Goal: Share content: Share content

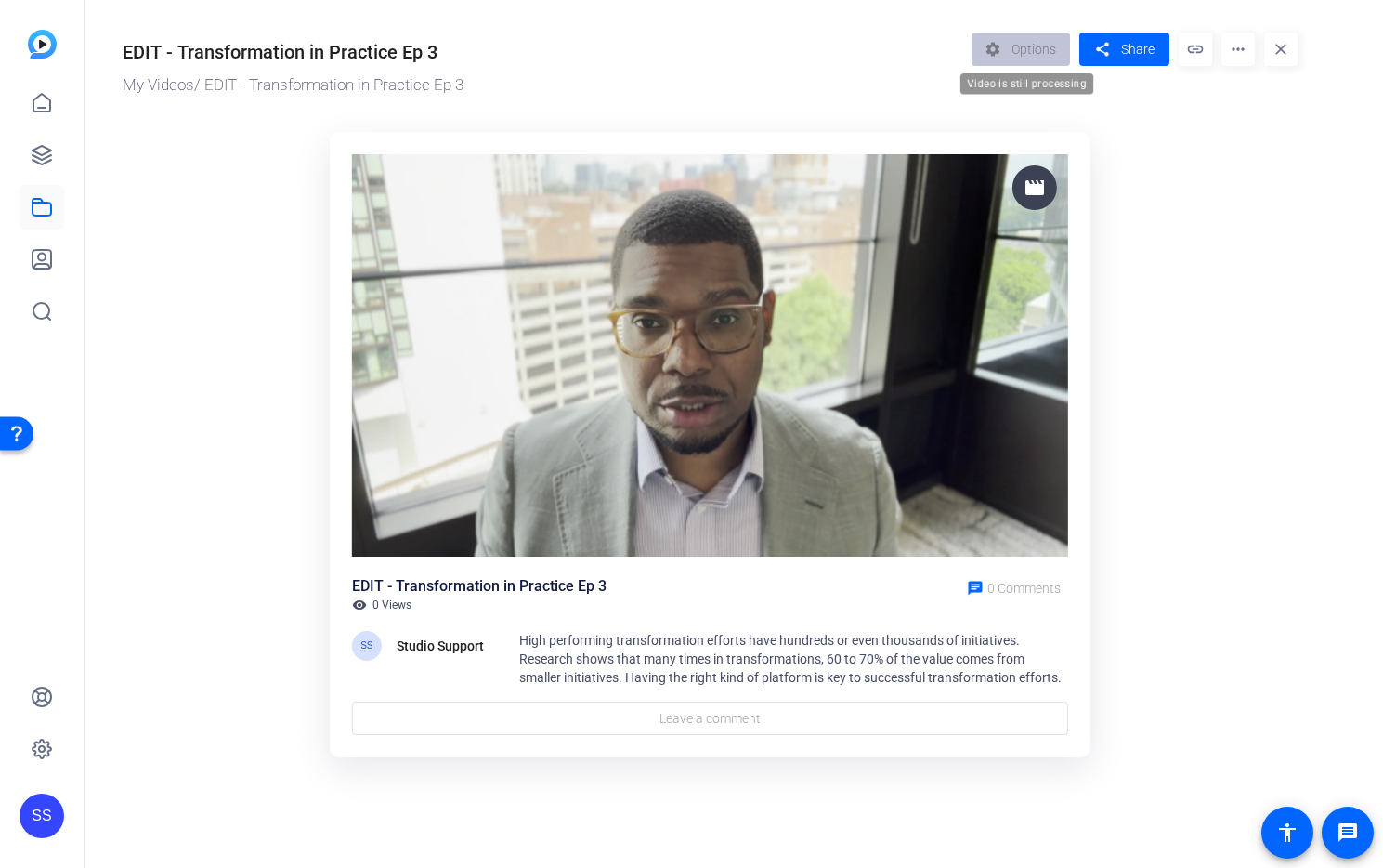
click at [1026, 53] on div "settings Options" at bounding box center [1026, 50] width 109 height 34
click at [1183, 255] on ktd-grid "movie EDIT - Transformation in Practice Ep 3 visibility 0 Views chat 0 Comments…" at bounding box center [710, 446] width 1175 height 650
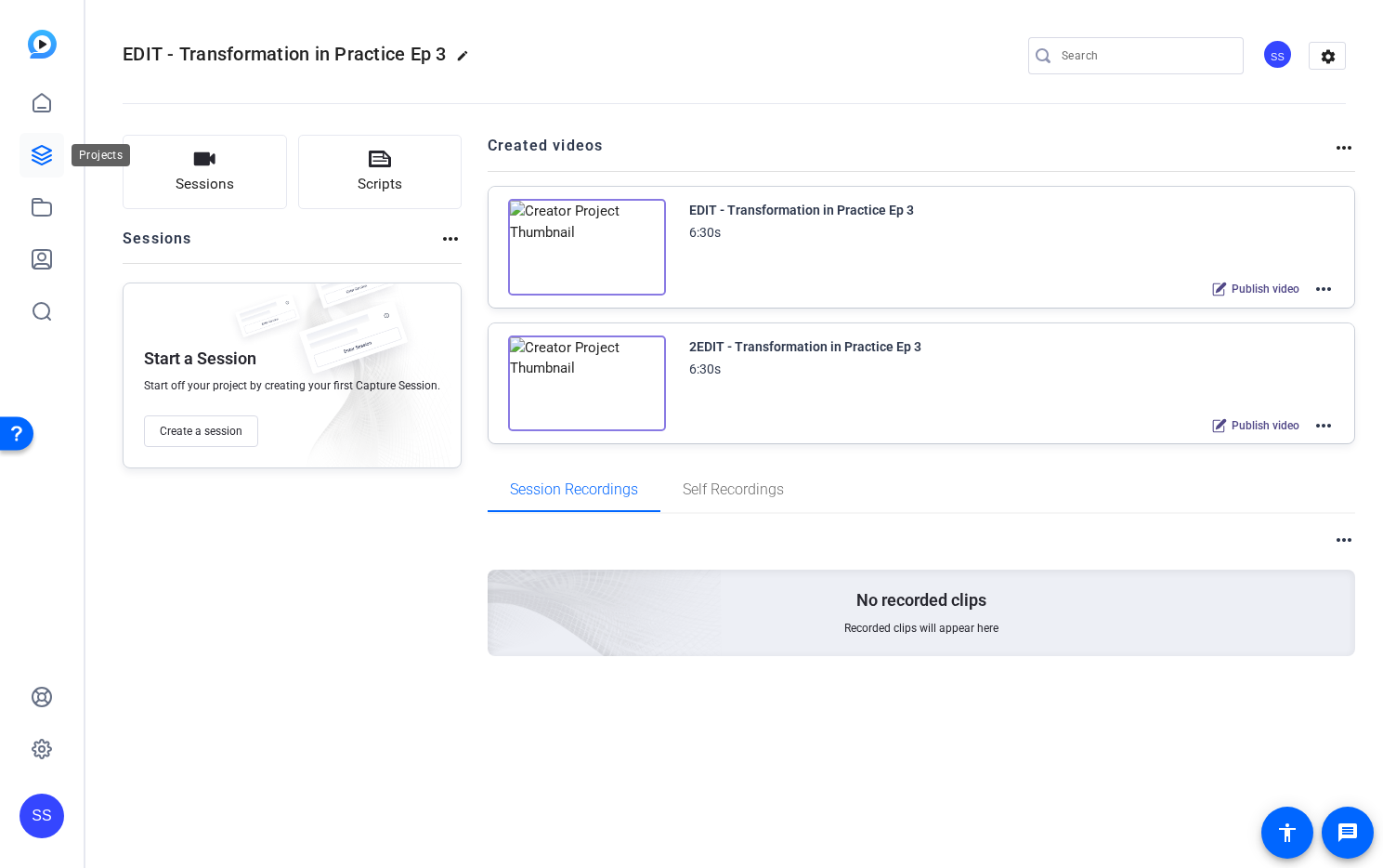
click at [24, 145] on link at bounding box center [42, 156] width 45 height 45
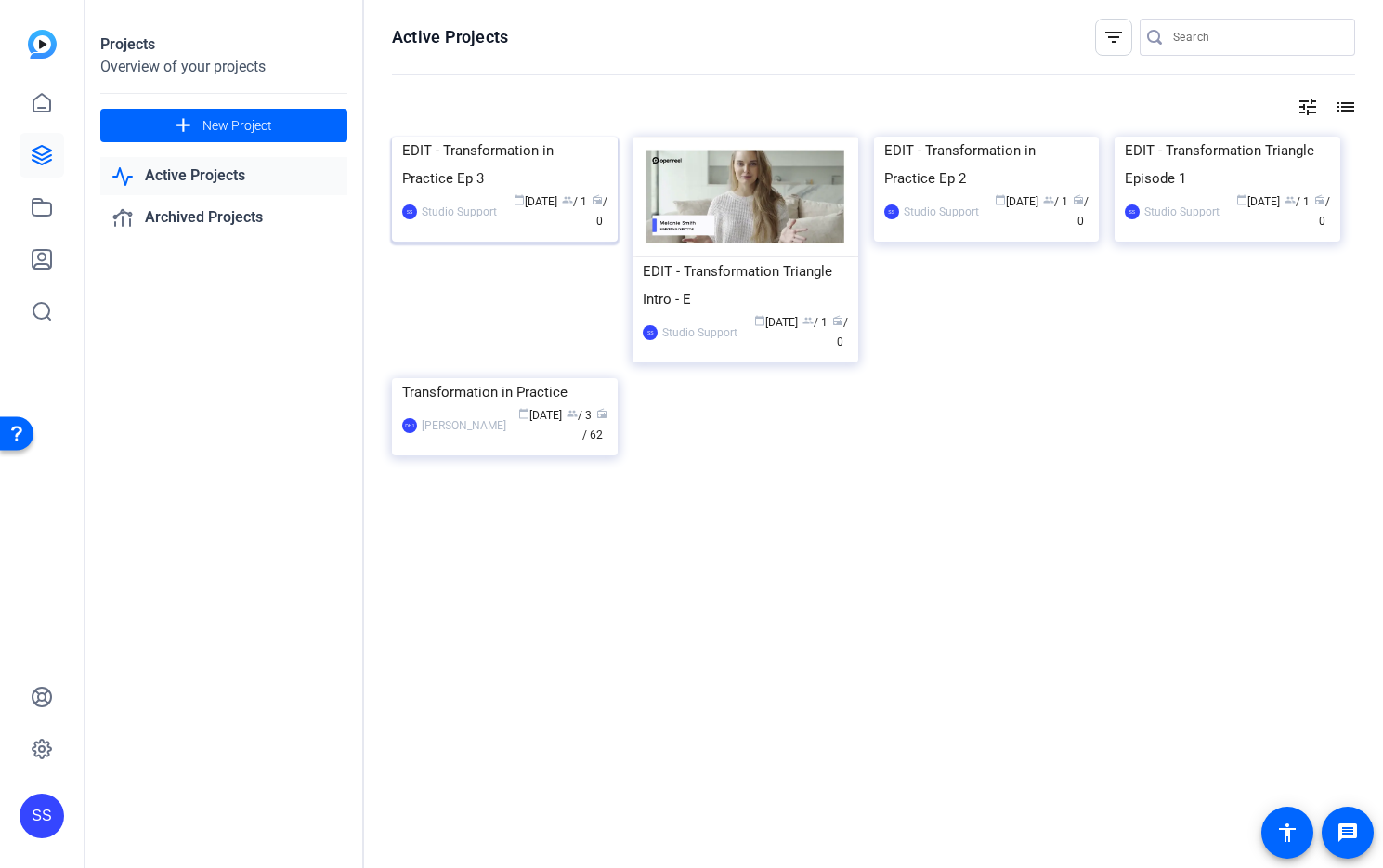
click at [504, 137] on img at bounding box center [505, 137] width 226 height 0
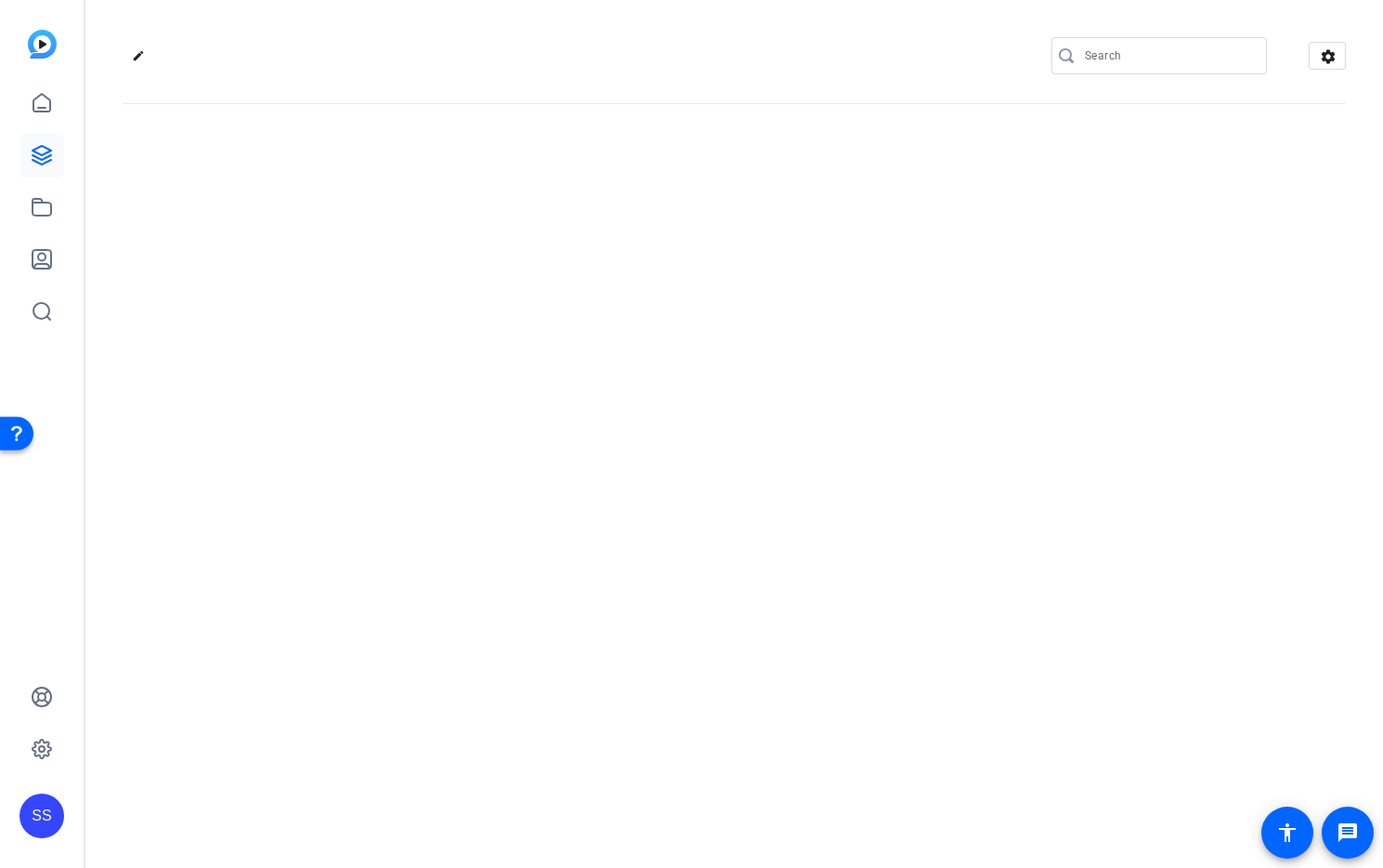
click at [504, 202] on div "edit settings" at bounding box center [734, 434] width 1298 height 868
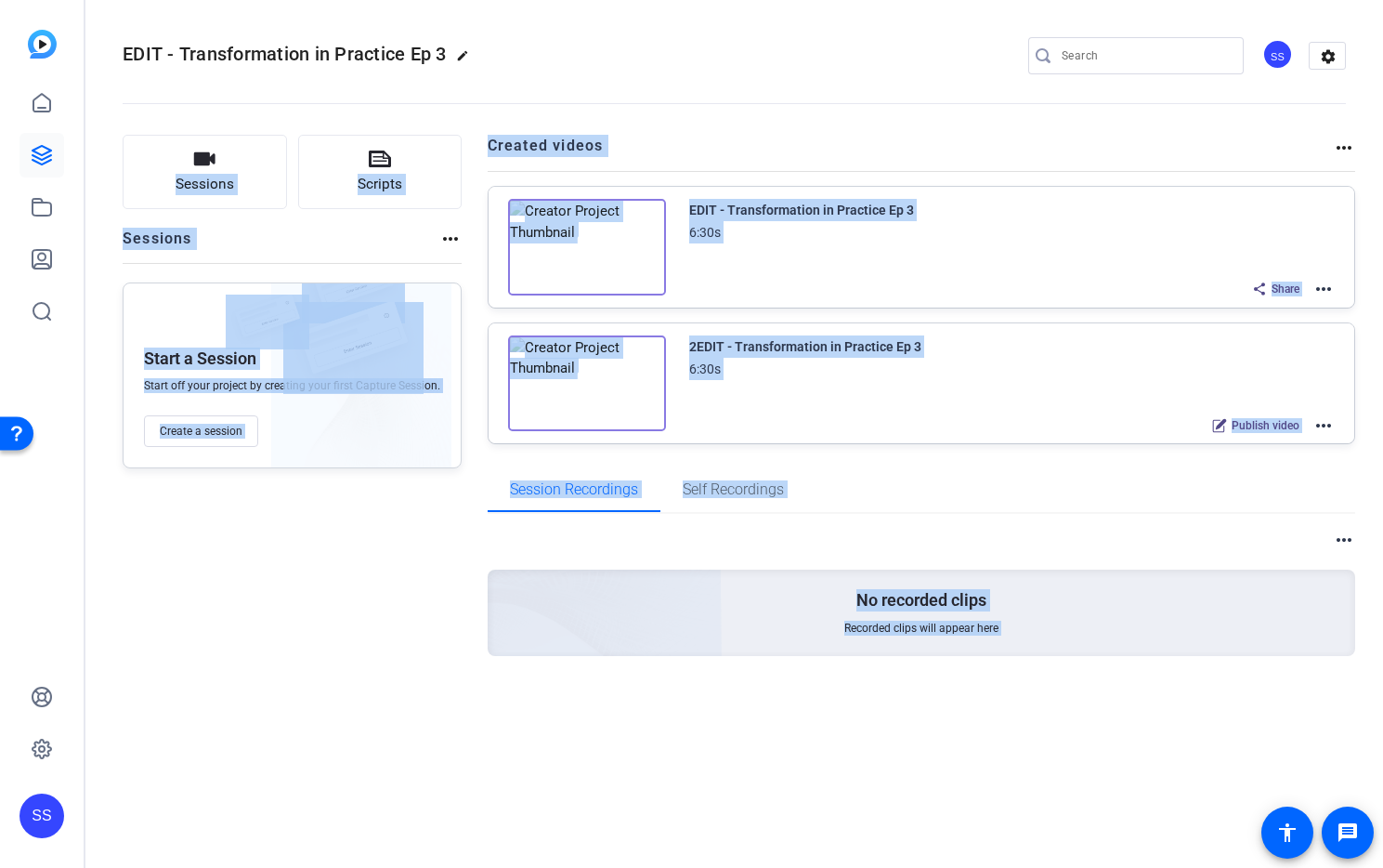
click at [856, 485] on div "Session Recordings Self Recordings" at bounding box center [921, 490] width 868 height 45
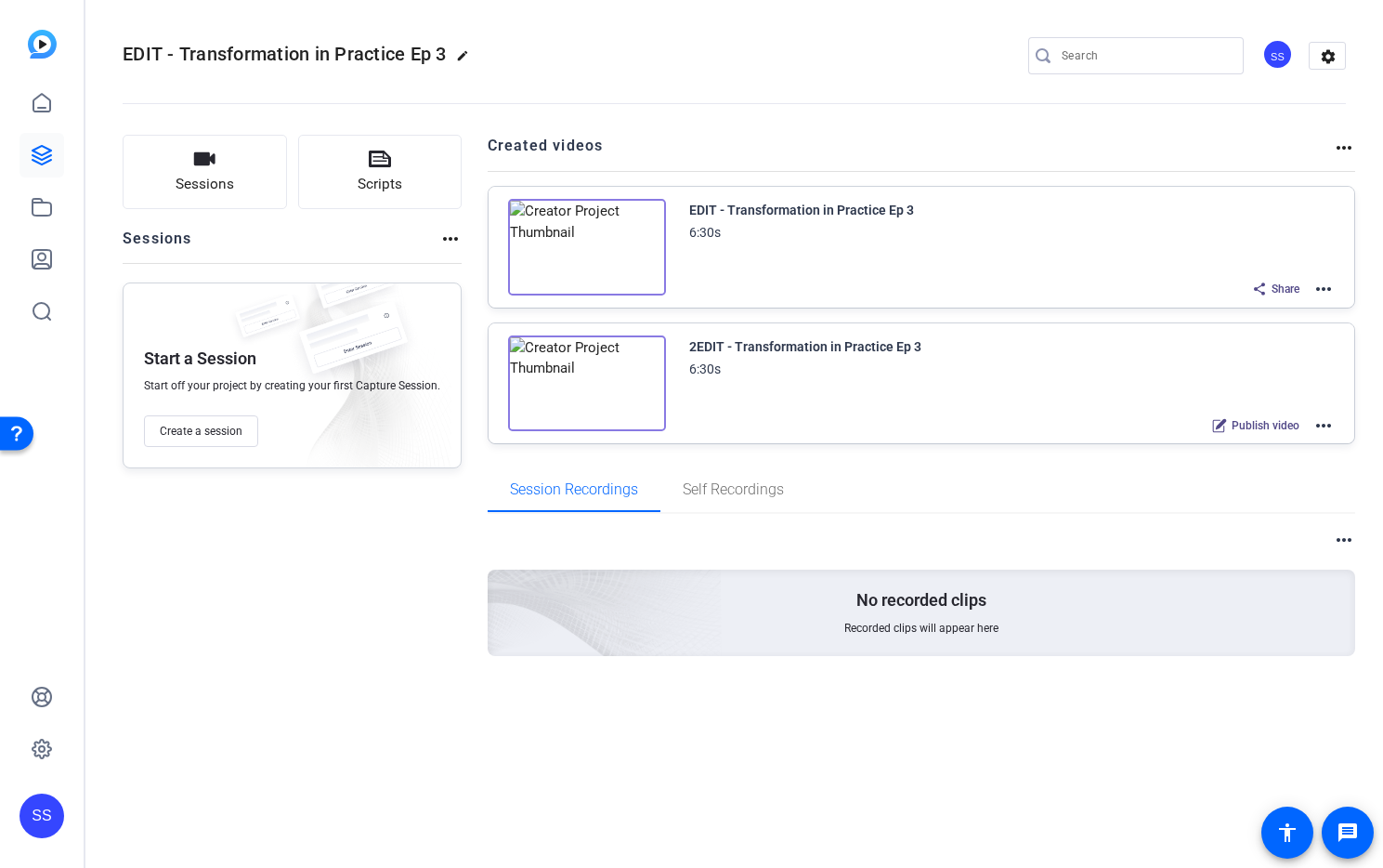
click at [1323, 288] on mat-icon "more_horiz" at bounding box center [1324, 289] width 23 height 23
click at [1311, 303] on span "Edit in Creator" at bounding box center [1255, 312] width 129 height 23
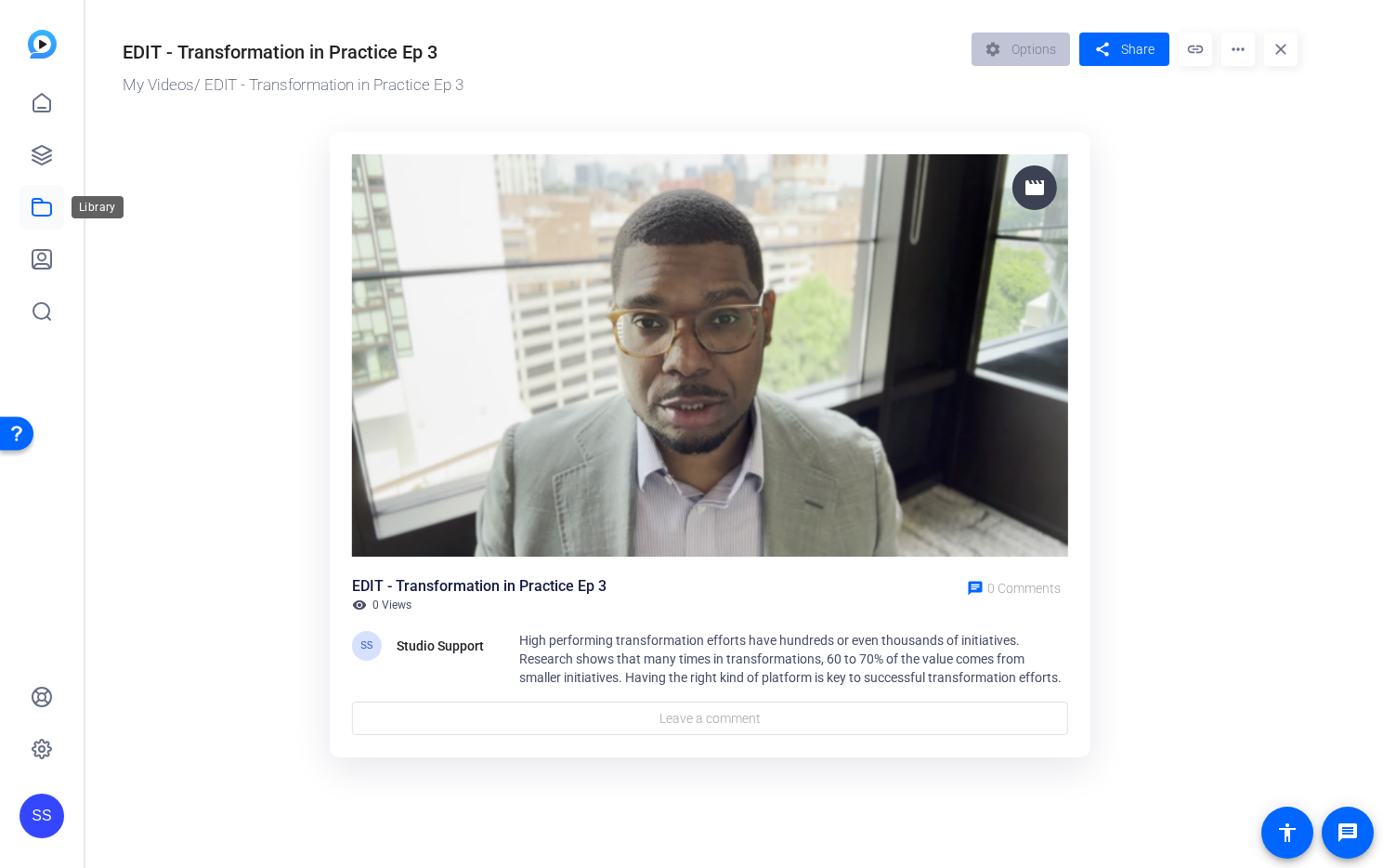
click at [31, 205] on icon at bounding box center [42, 207] width 23 height 23
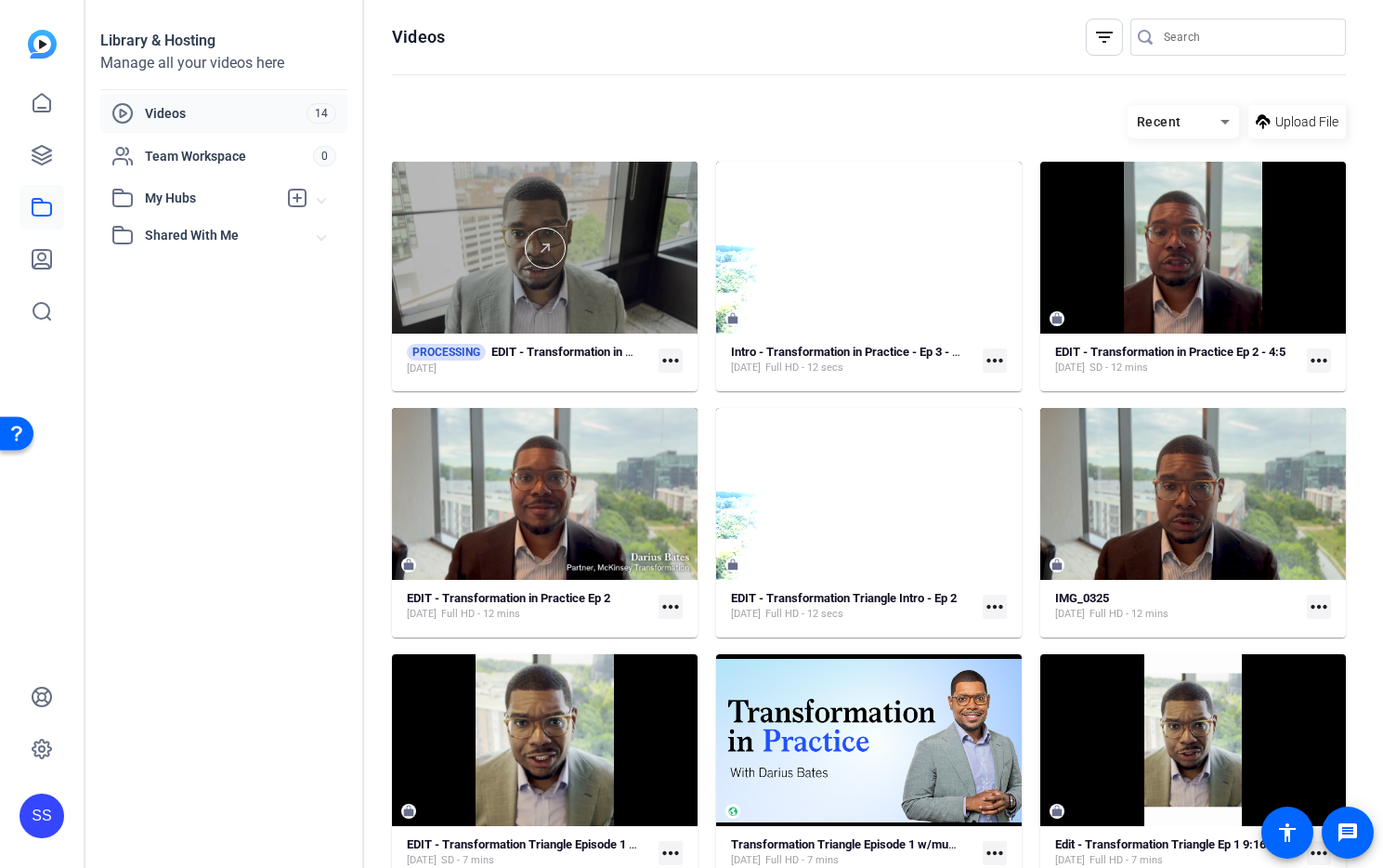
click at [426, 194] on div at bounding box center [545, 247] width 306 height 172
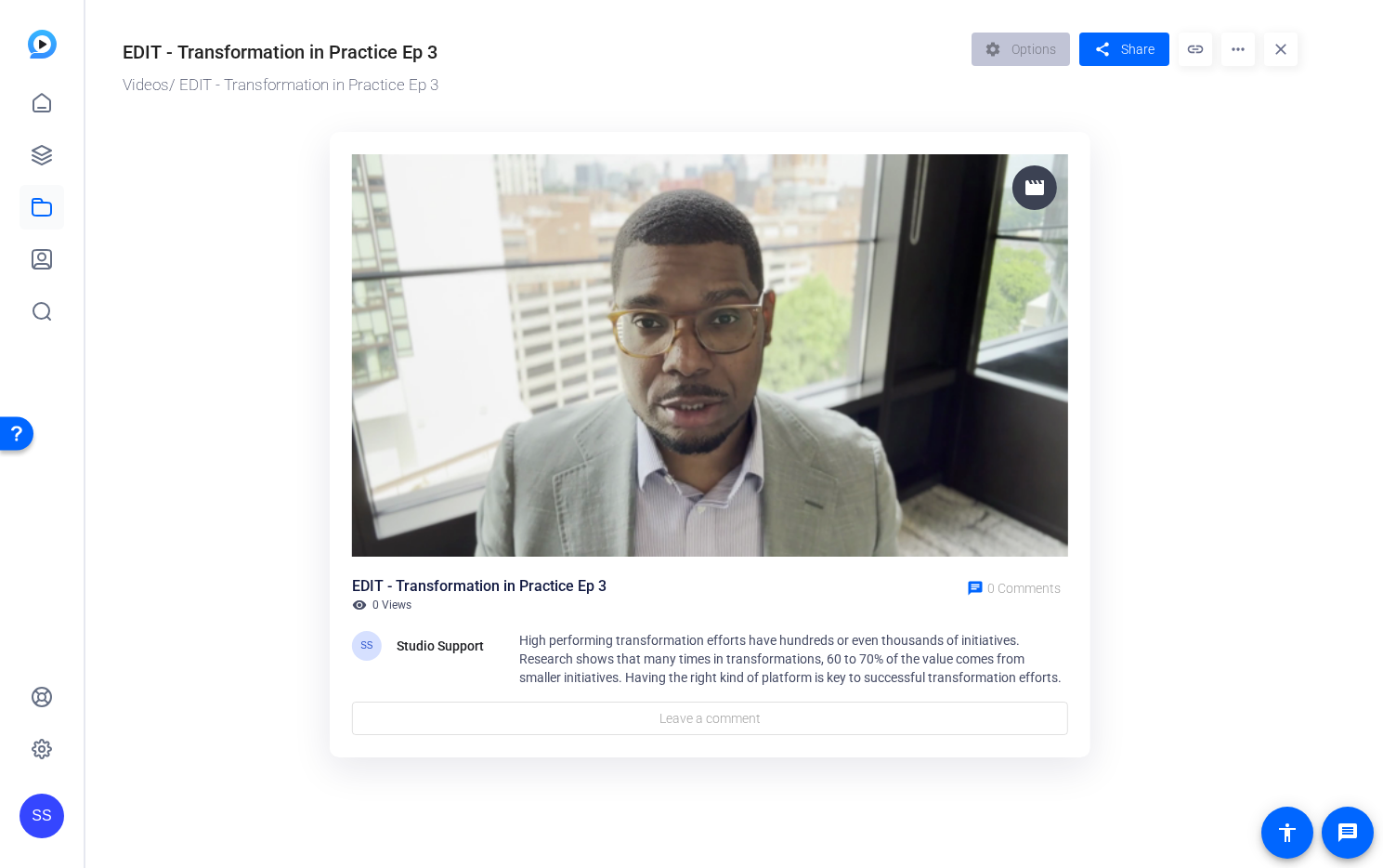
click at [1240, 56] on mat-icon "more_horiz" at bounding box center [1239, 50] width 34 height 34
click at [1144, 200] on div at bounding box center [692, 434] width 1383 height 868
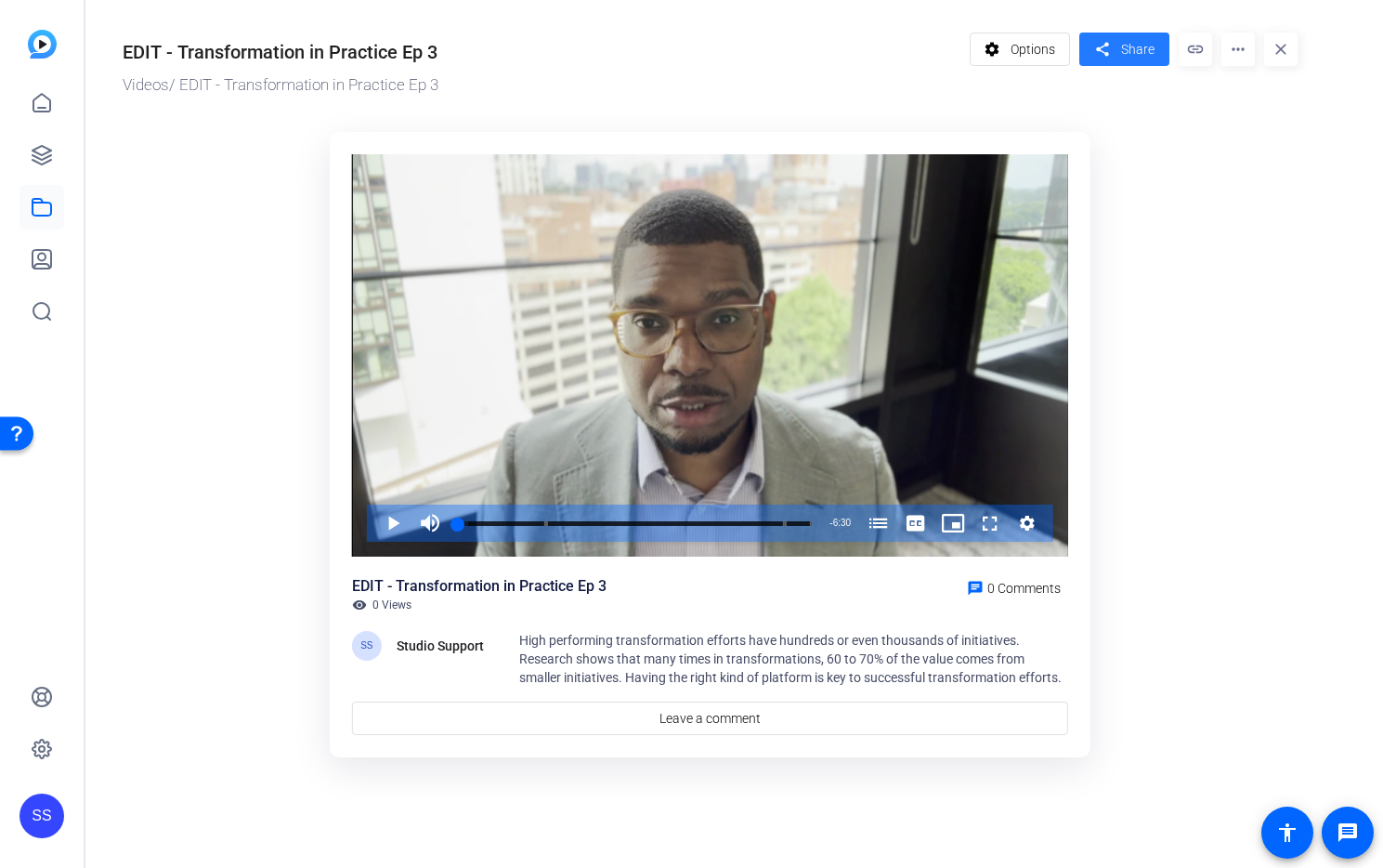
click at [1126, 41] on span "Share" at bounding box center [1138, 50] width 34 height 20
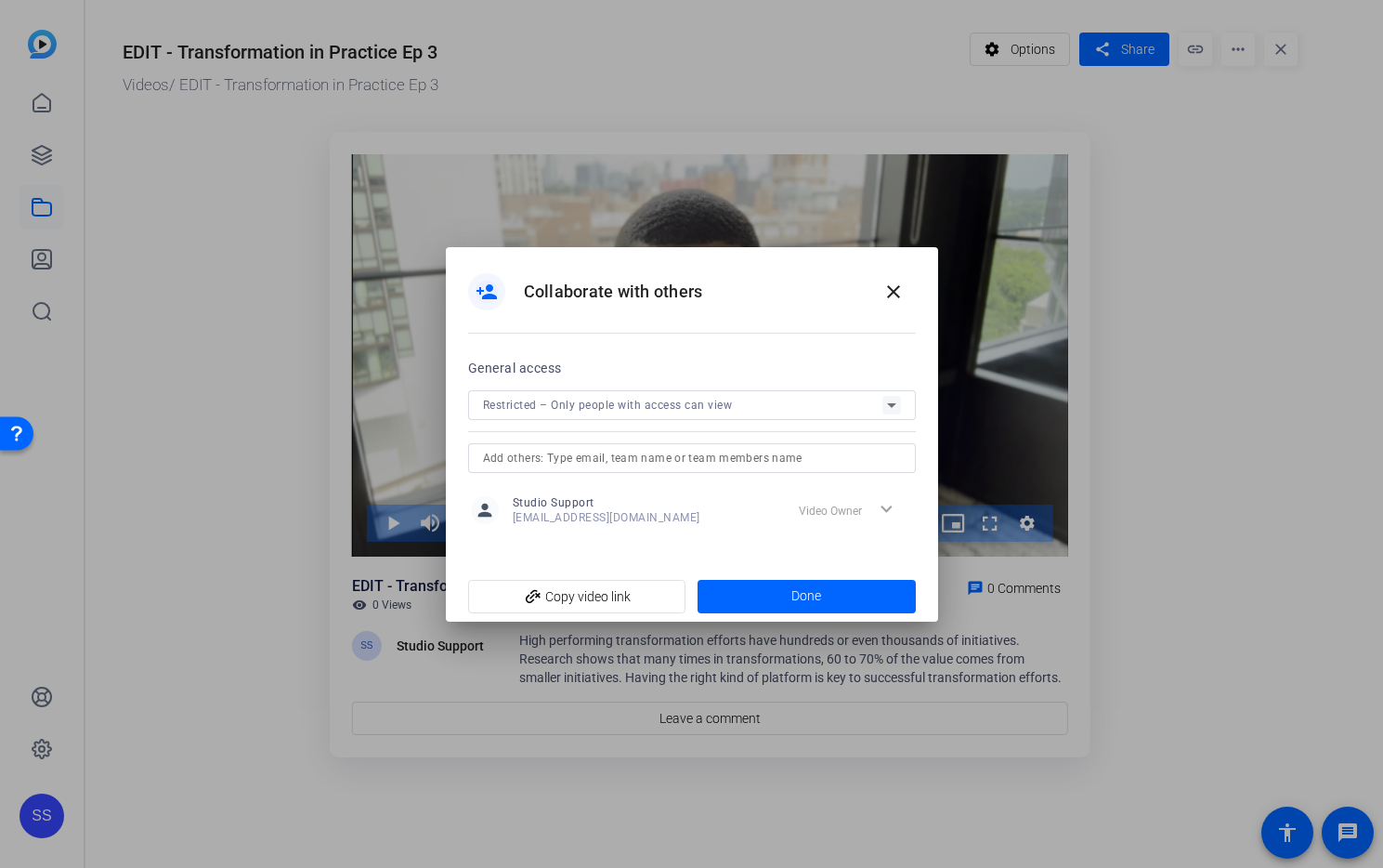
click at [700, 455] on input "text" at bounding box center [692, 458] width 418 height 23
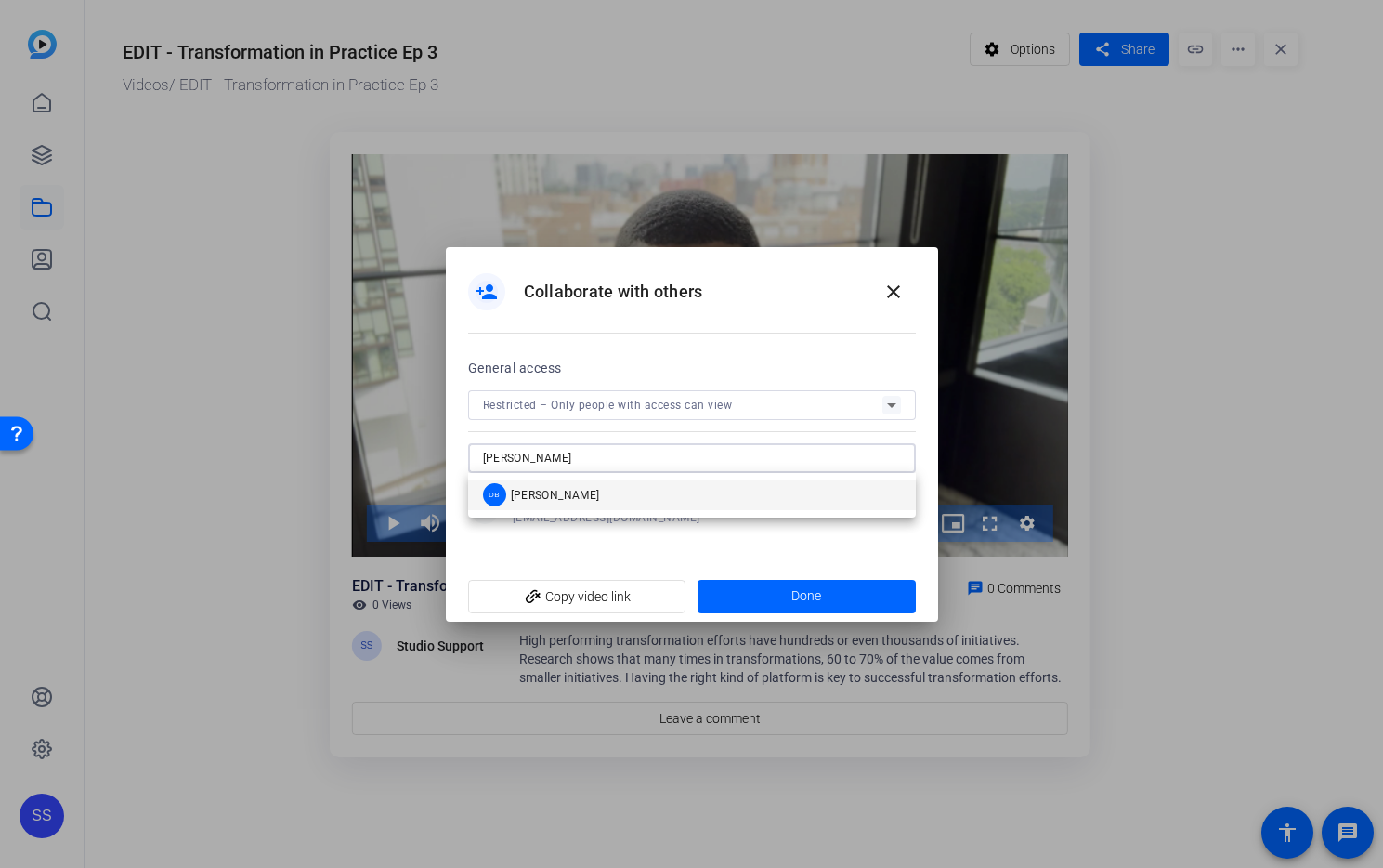
type input "darius"
click at [562, 504] on div "DB Darius Bates" at bounding box center [541, 495] width 117 height 23
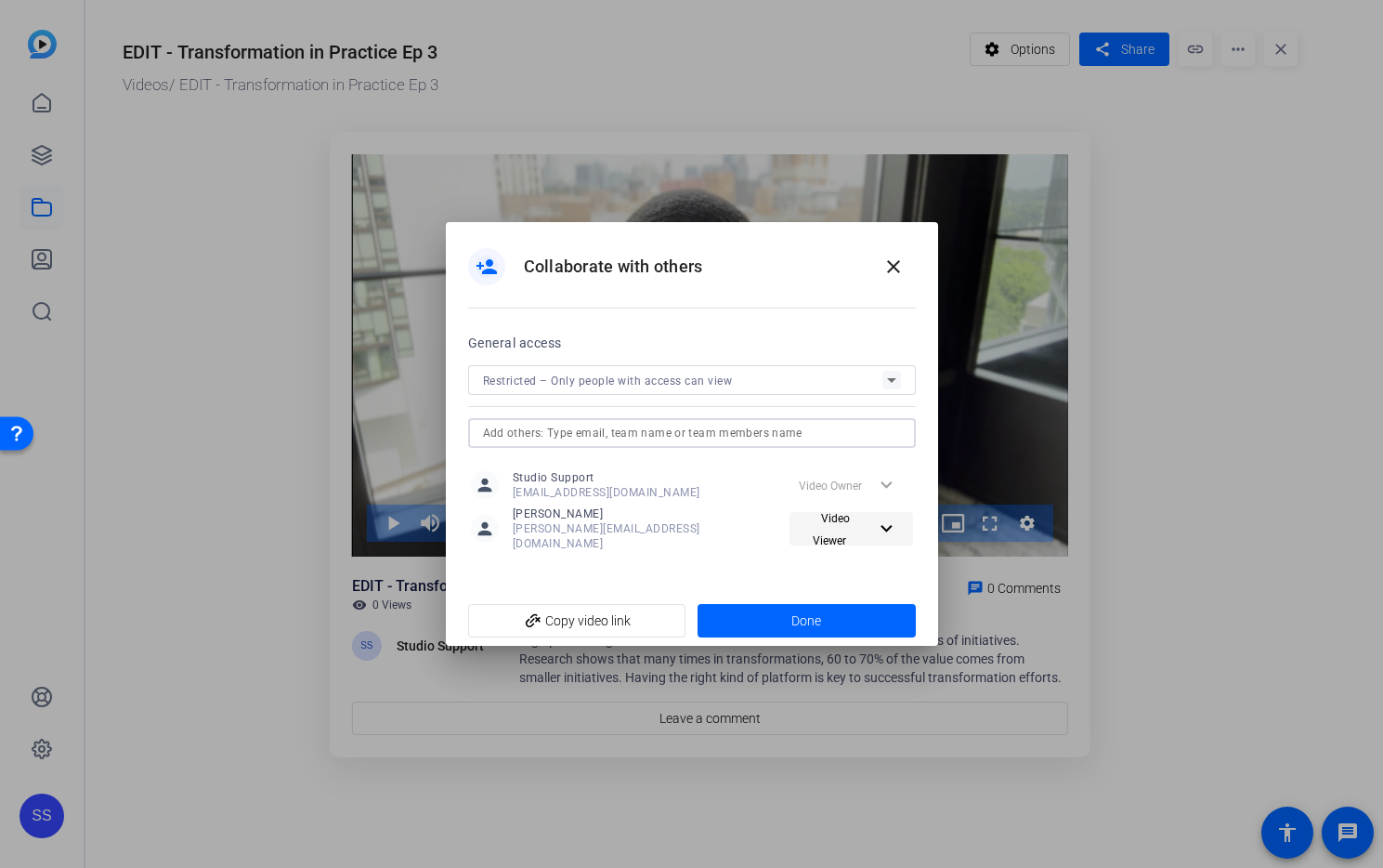
click at [851, 531] on span "Video Viewer" at bounding box center [831, 529] width 38 height 36
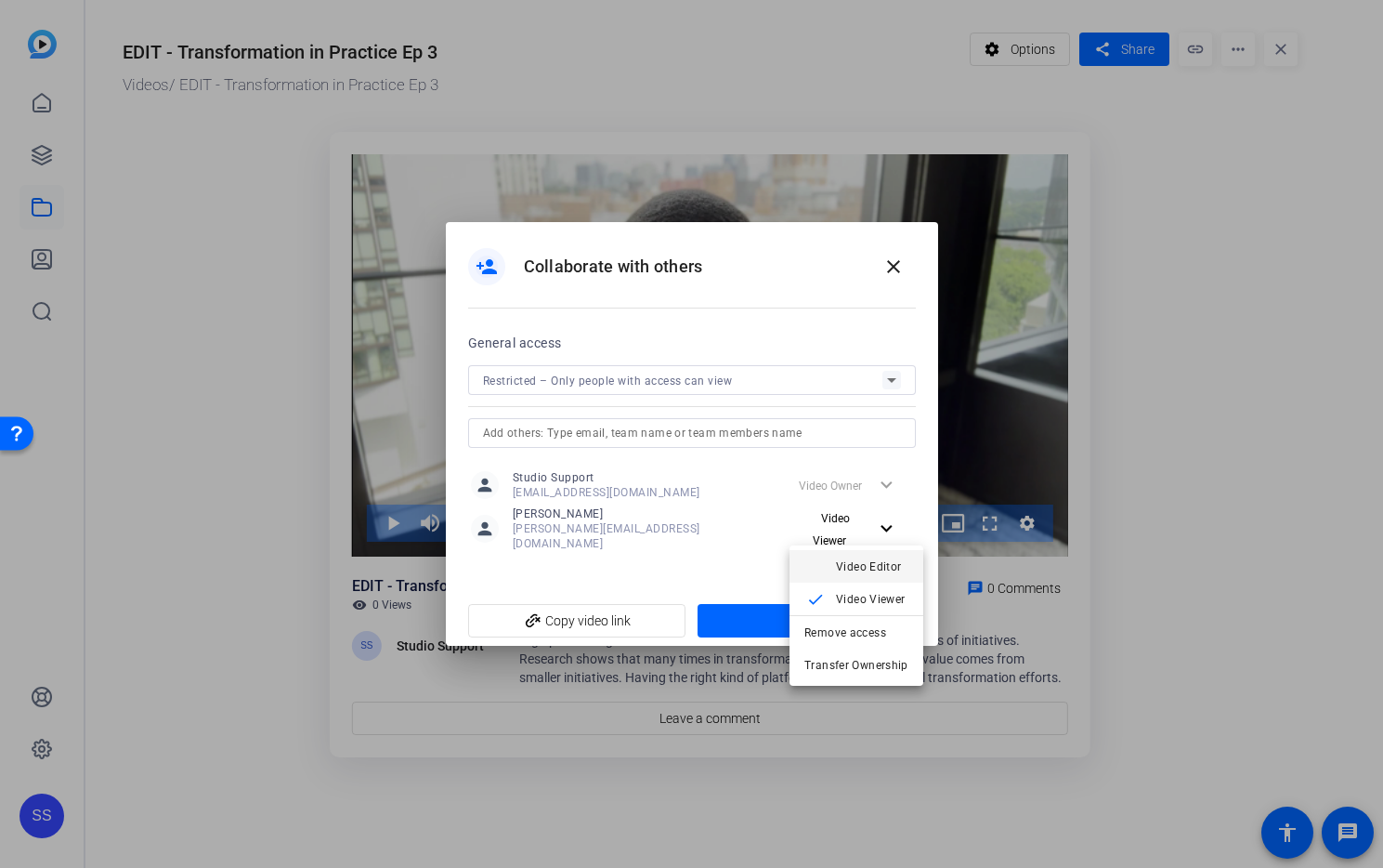
click at [855, 556] on span "Video Editor" at bounding box center [872, 567] width 72 height 23
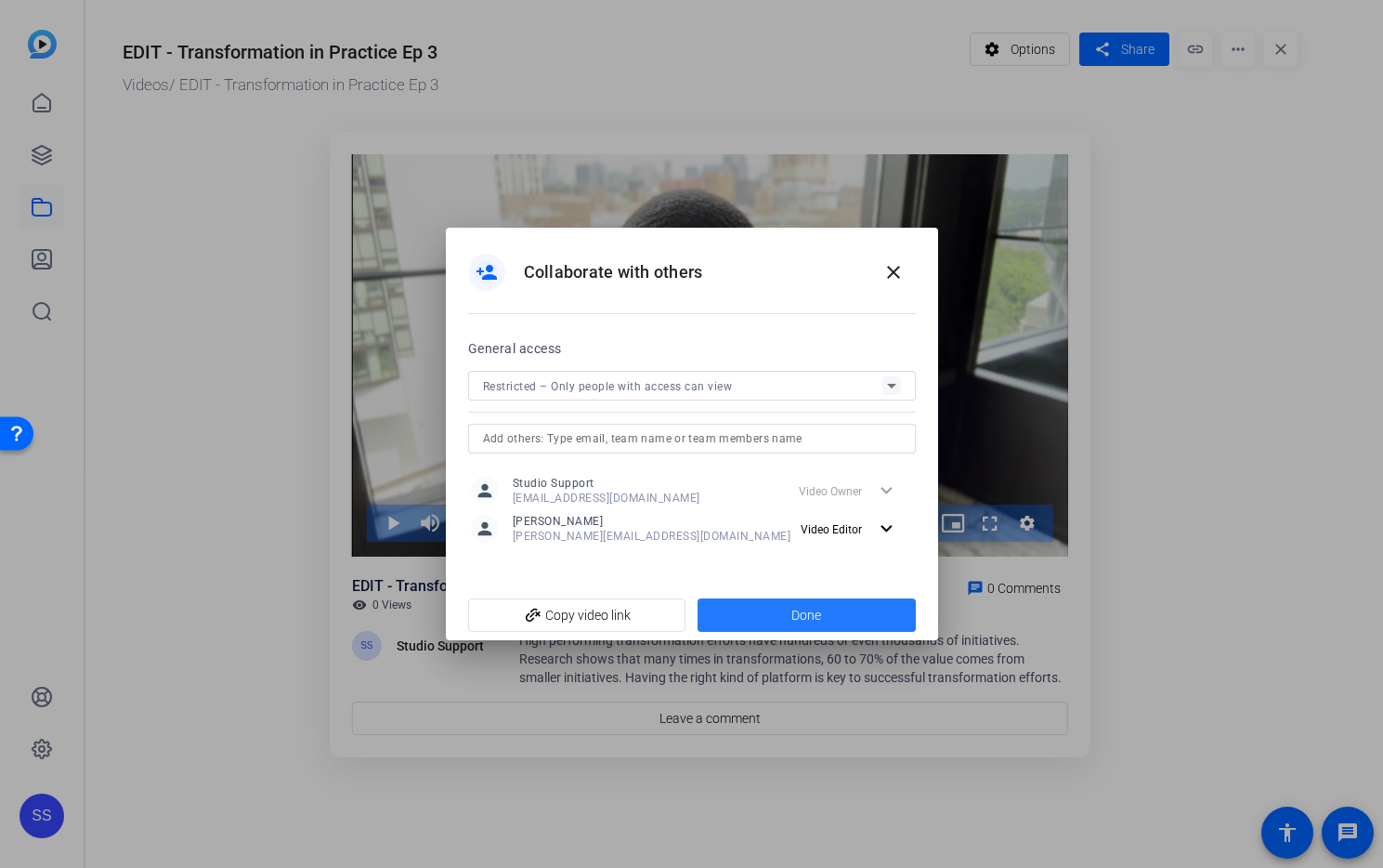
click at [871, 609] on span at bounding box center [806, 616] width 219 height 45
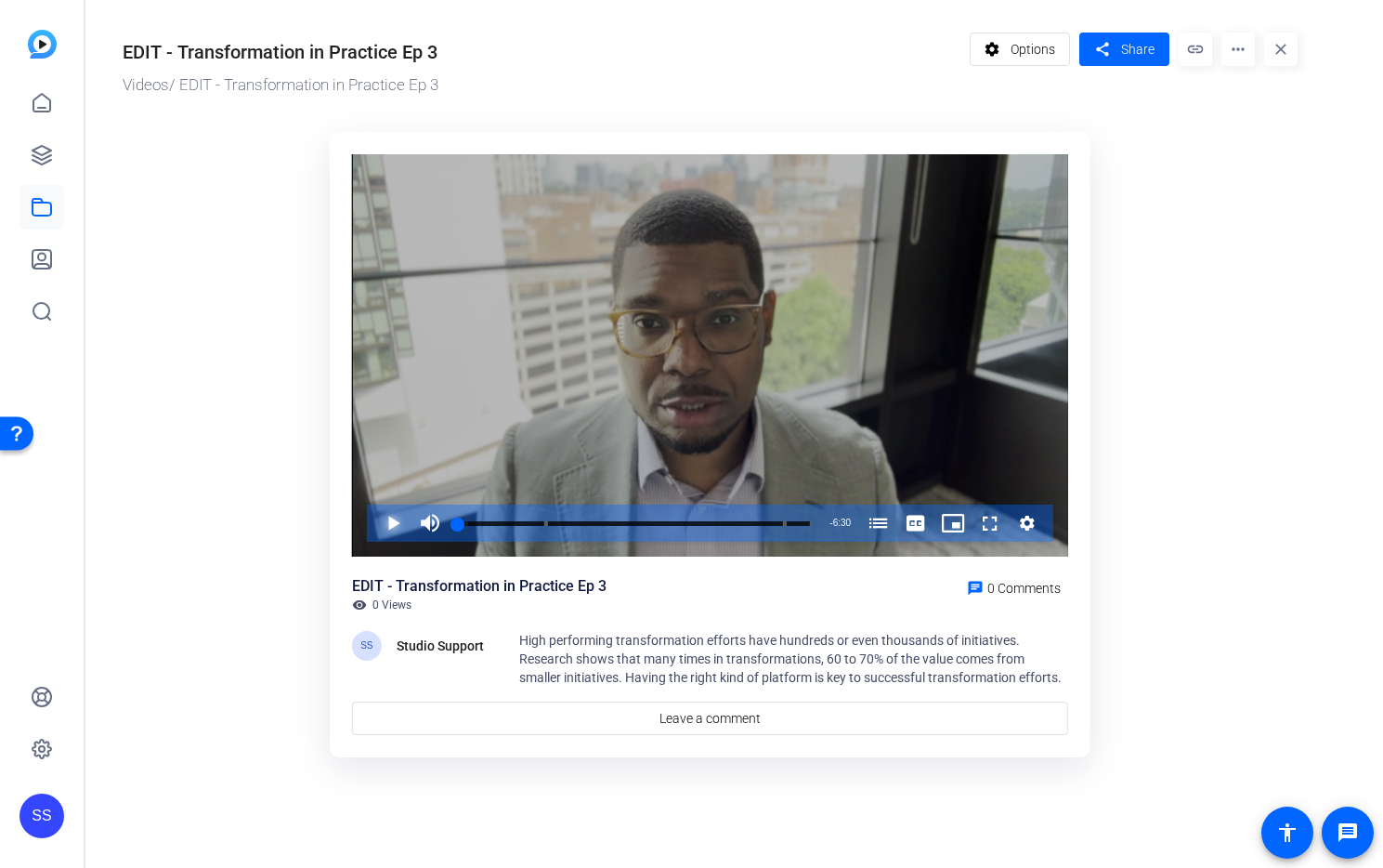
click at [374, 525] on span "Video Player" at bounding box center [374, 523] width 0 height 38
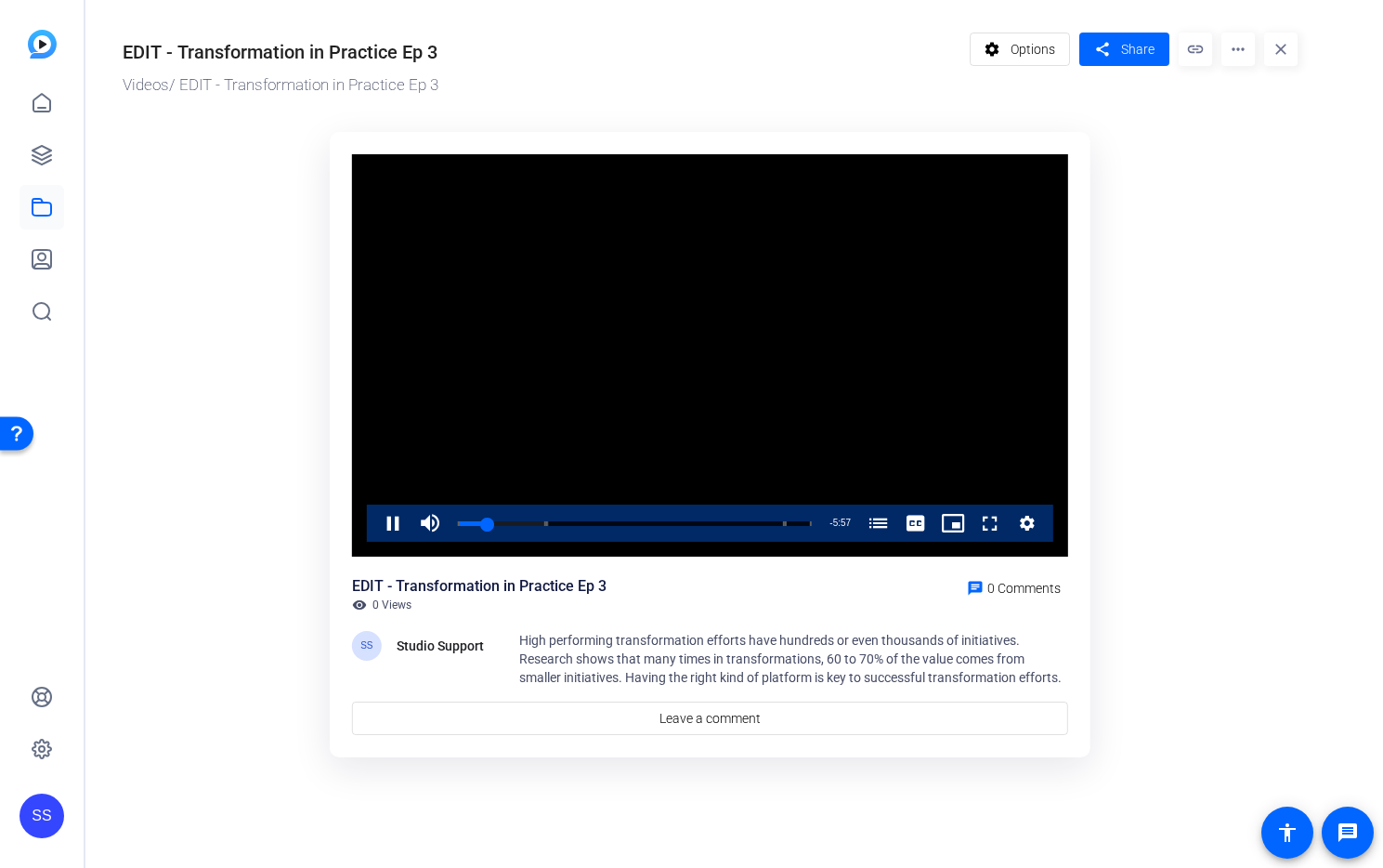
click at [735, 326] on video "Video Player" at bounding box center [709, 356] width 716 height 404
drag, startPoint x: 486, startPoint y: 522, endPoint x: 465, endPoint y: 518, distance: 21.4
click at [465, 521] on div "0:10" at bounding box center [462, 523] width 8 height 5
click at [374, 527] on span "Video Player" at bounding box center [374, 523] width 0 height 38
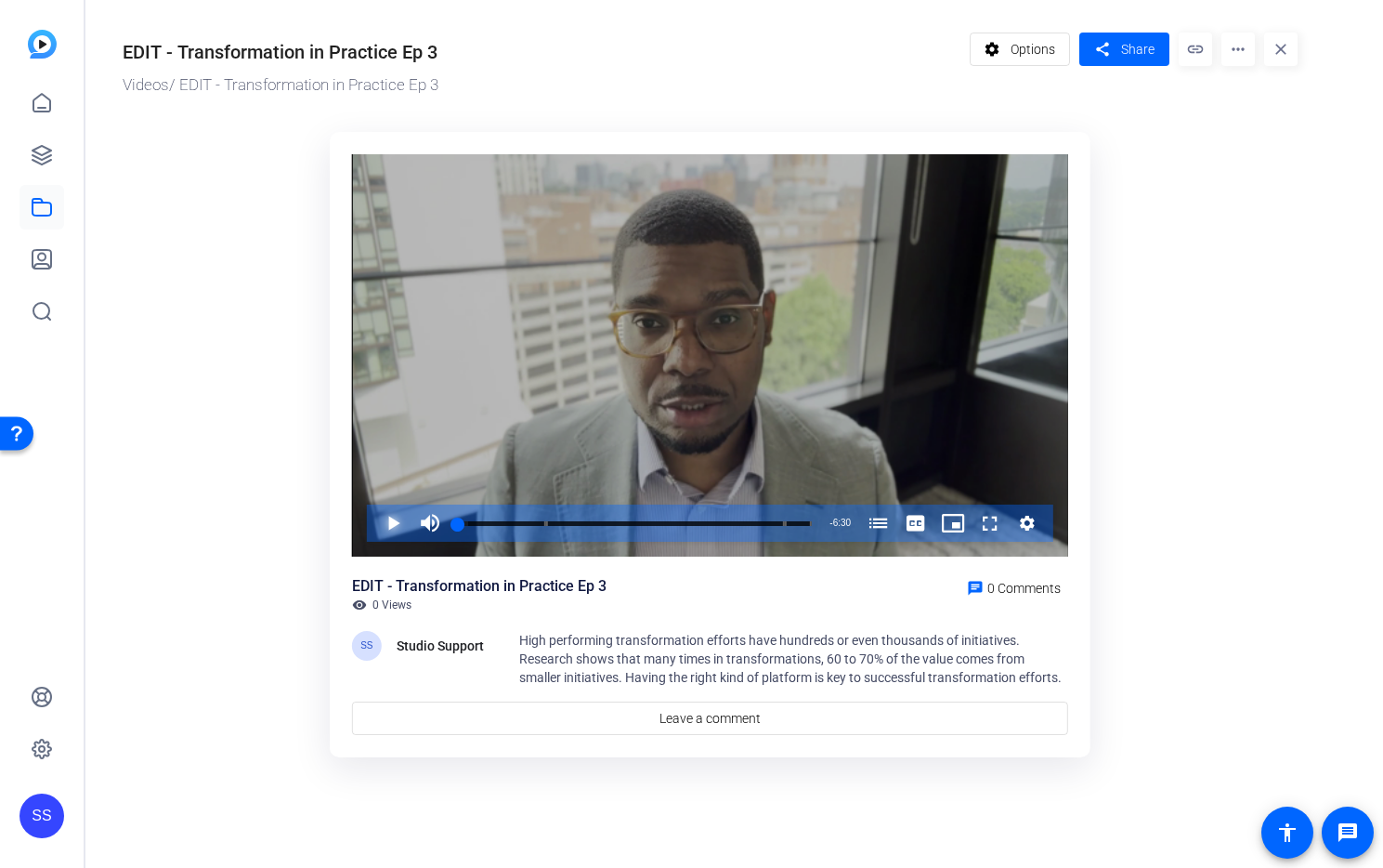
click at [374, 518] on span "Video Player" at bounding box center [374, 523] width 0 height 38
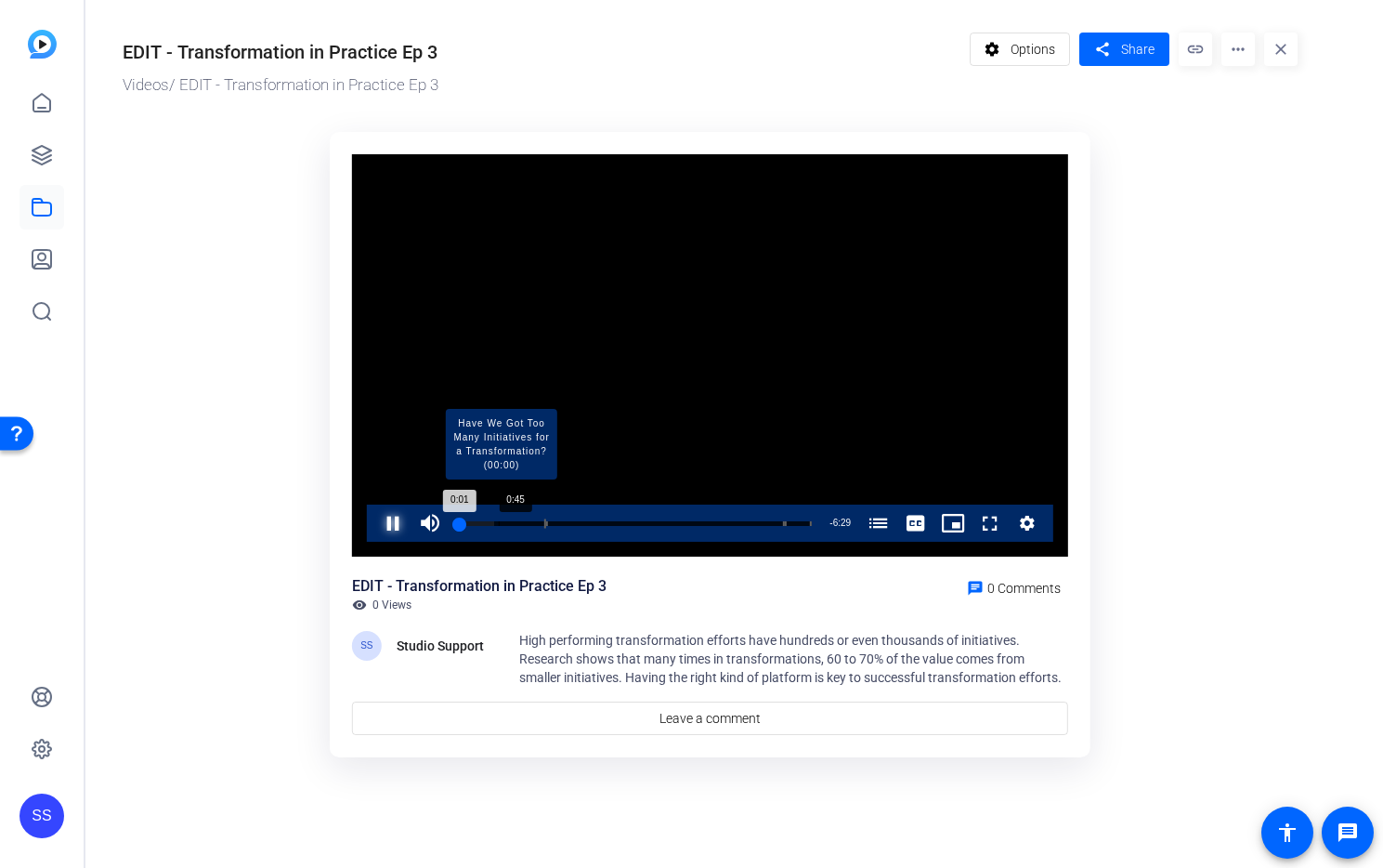
click at [499, 520] on div "Progress Bar" at bounding box center [502, 523] width 88 height 9
click at [487, 519] on div "Loaded : 13.10% 0:32 0:45 Have We Got Too Many Initiatives for a Transformation…" at bounding box center [634, 523] width 372 height 38
drag, startPoint x: 483, startPoint y: 519, endPoint x: 472, endPoint y: 521, distance: 11.2
click at [472, 521] on div "0:21" at bounding box center [467, 523] width 20 height 5
click at [471, 522] on div "0:17" at bounding box center [465, 523] width 16 height 5
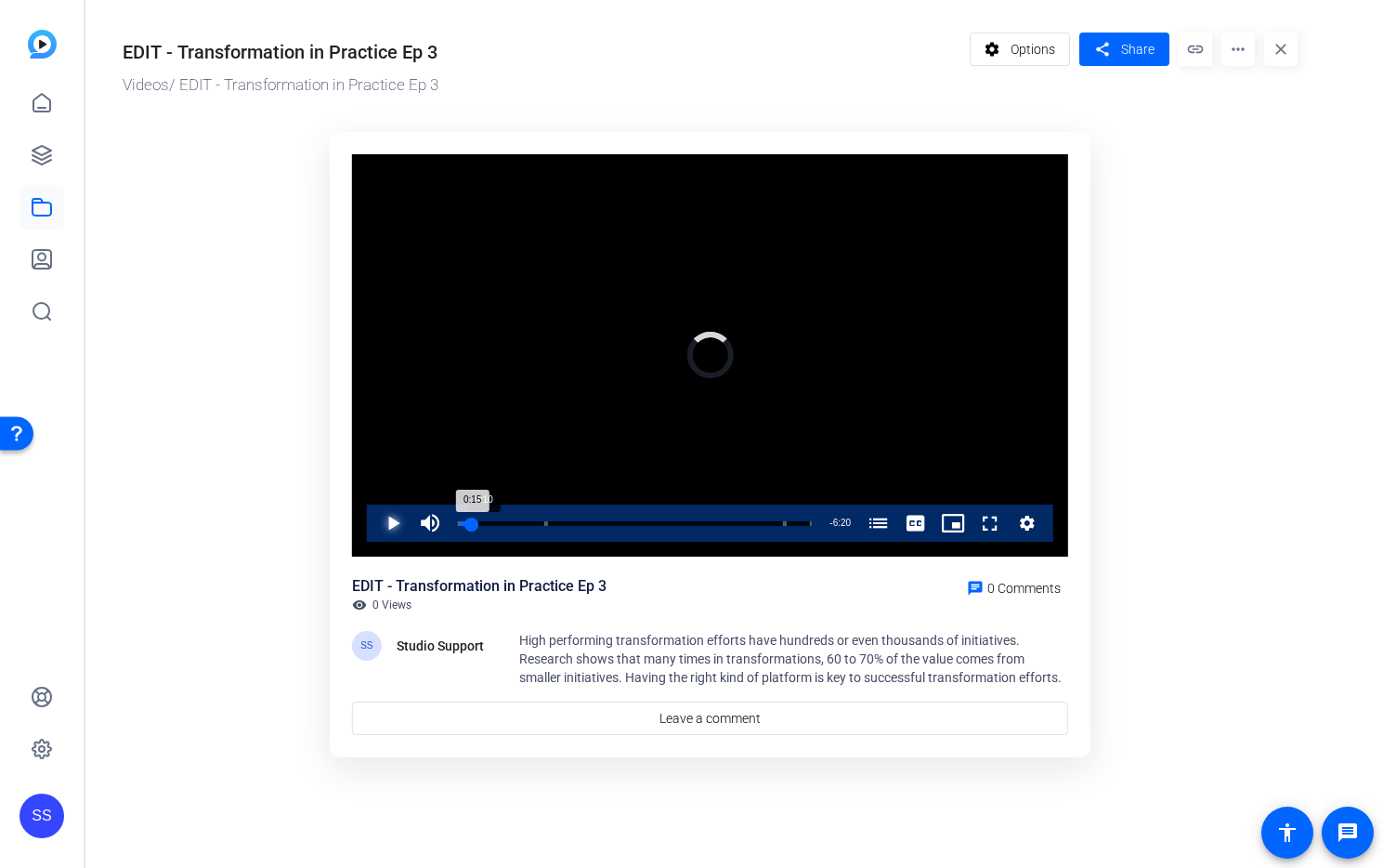
click at [466, 523] on div "0:15" at bounding box center [465, 523] width 15 height 5
click at [616, 269] on video "Video Player" at bounding box center [709, 356] width 716 height 404
